Goal: Find contact information: Find contact information

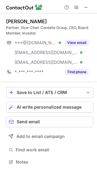
scroll to position [157, 97]
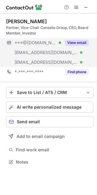
click at [82, 44] on button "View email" at bounding box center [77, 43] width 24 height 6
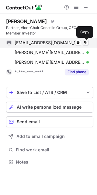
click at [86, 43] on span at bounding box center [85, 42] width 5 height 5
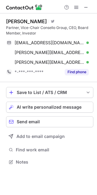
scroll to position [157, 97]
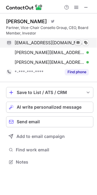
click at [78, 42] on span at bounding box center [78, 42] width 5 height 5
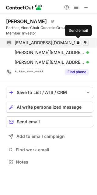
click at [88, 41] on button at bounding box center [86, 43] width 6 height 6
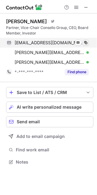
click at [89, 47] on div "[EMAIL_ADDRESS][DOMAIN_NAME] Verified Send email Copy" at bounding box center [47, 43] width 83 height 10
click at [88, 41] on button at bounding box center [86, 43] width 6 height 6
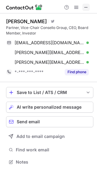
click at [88, 8] on span at bounding box center [86, 7] width 5 height 5
